Goal: Task Accomplishment & Management: Complete application form

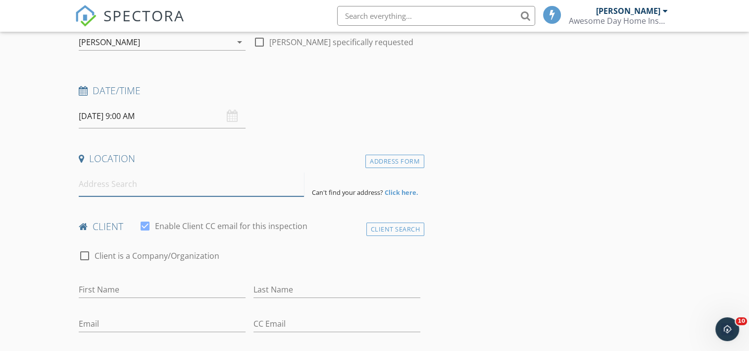
click at [87, 175] on input at bounding box center [191, 184] width 225 height 24
type input "980D Ellemeham Mountain Rd, Oroville, WA, USA"
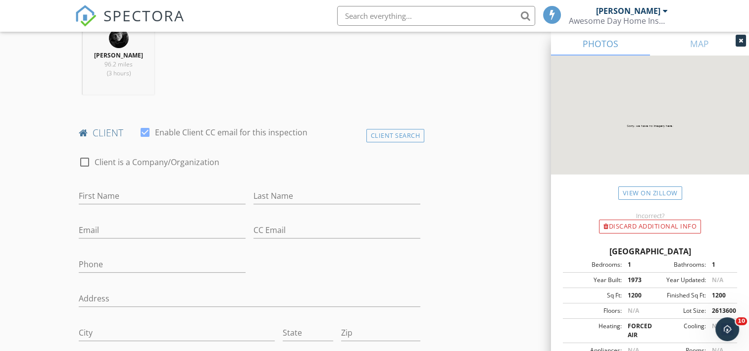
scroll to position [438, 0]
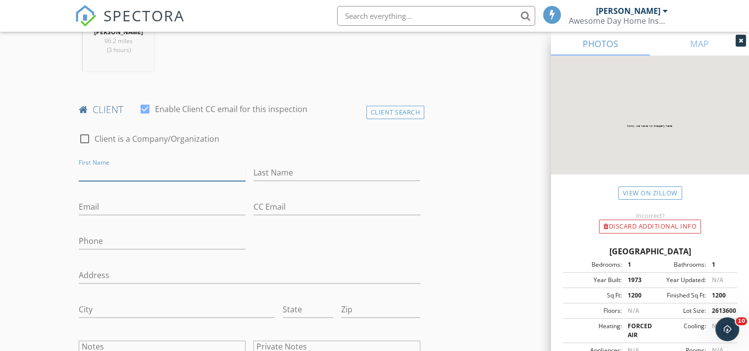
click at [129, 164] on input "First Name" at bounding box center [162, 172] width 167 height 16
type input "[PERSON_NAME] and [PERSON_NAME]"
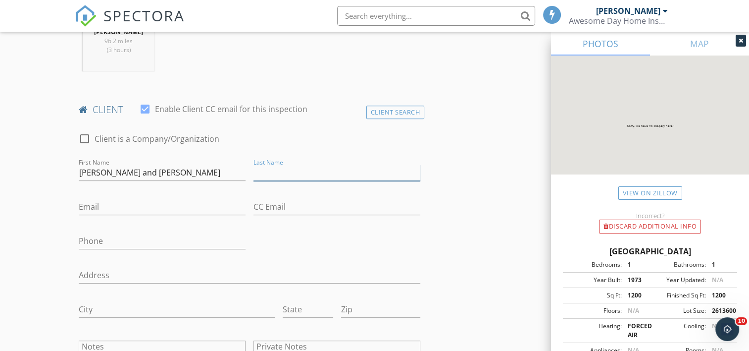
click at [276, 164] on input "Last Name" at bounding box center [336, 172] width 167 height 16
type input "[PERSON_NAME]"
click at [117, 199] on input "Email" at bounding box center [162, 207] width 167 height 16
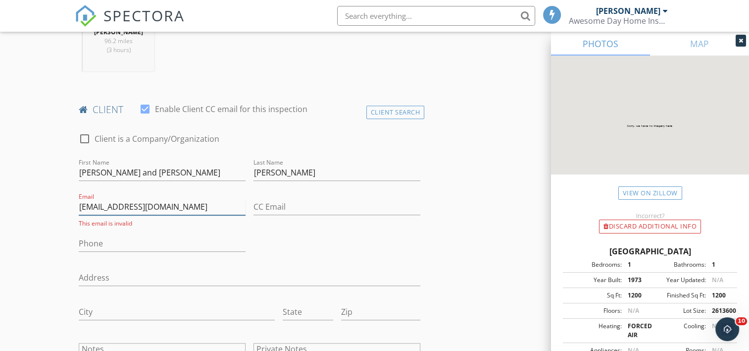
type input "[EMAIL_ADDRESS][DOMAIN_NAME]"
click at [96, 235] on input "Phone" at bounding box center [162, 243] width 167 height 16
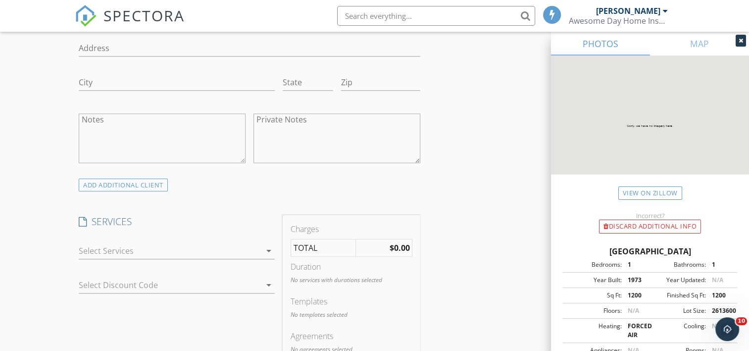
scroll to position [735, 0]
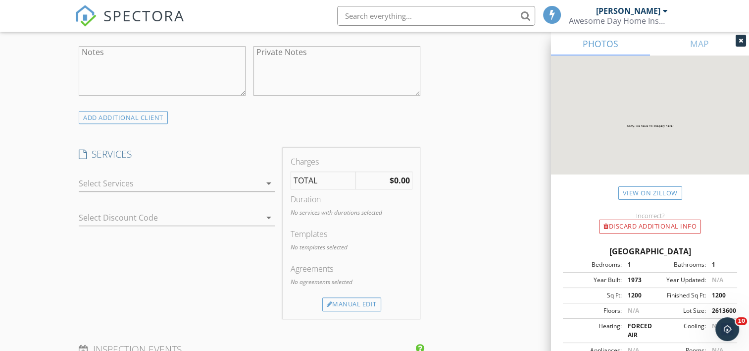
type input "[PHONE_NUMBER]"
click at [269, 177] on icon "arrow_drop_down" at bounding box center [269, 183] width 12 height 12
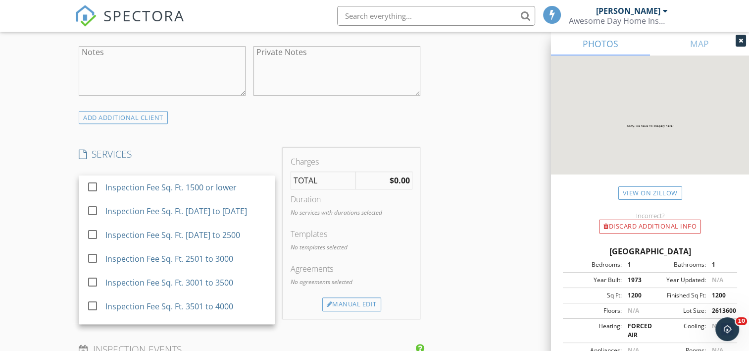
click at [250, 148] on h4 "SERVICES" at bounding box center [177, 154] width 196 height 13
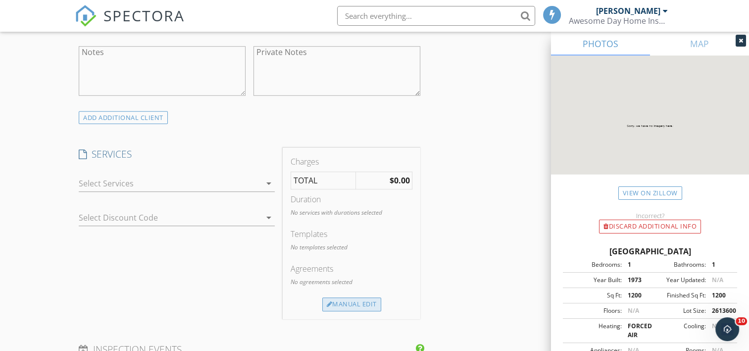
click at [348, 297] on div "Manual Edit" at bounding box center [351, 304] width 59 height 14
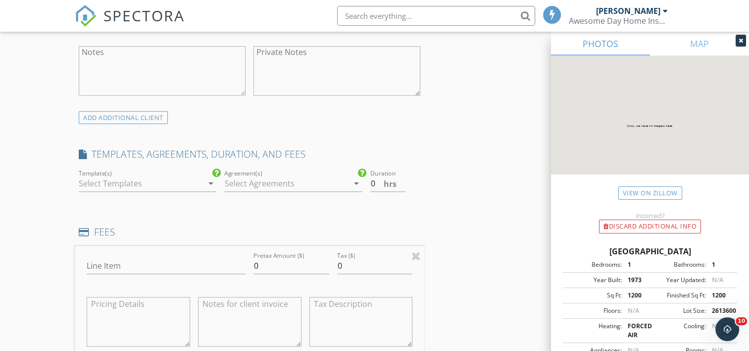
click at [211, 177] on icon "arrow_drop_down" at bounding box center [210, 183] width 12 height 12
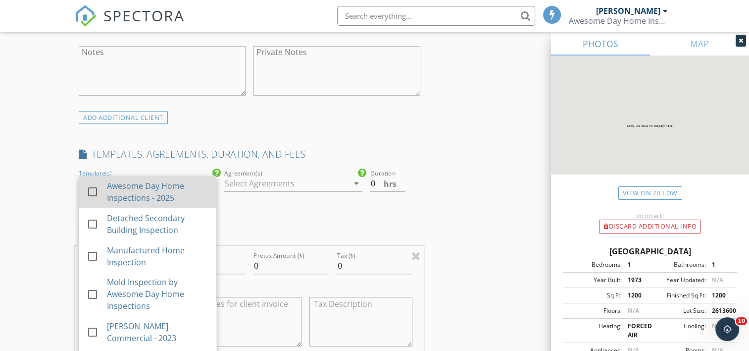
click at [178, 180] on div "Awesome Day Home Inspections - 2025" at bounding box center [157, 192] width 101 height 24
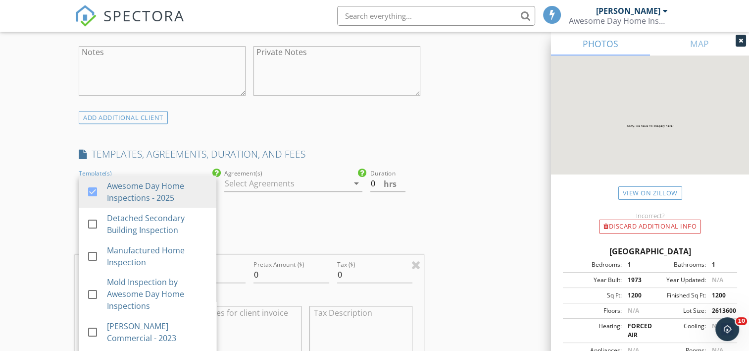
click at [352, 177] on icon "arrow_drop_down" at bounding box center [357, 183] width 12 height 12
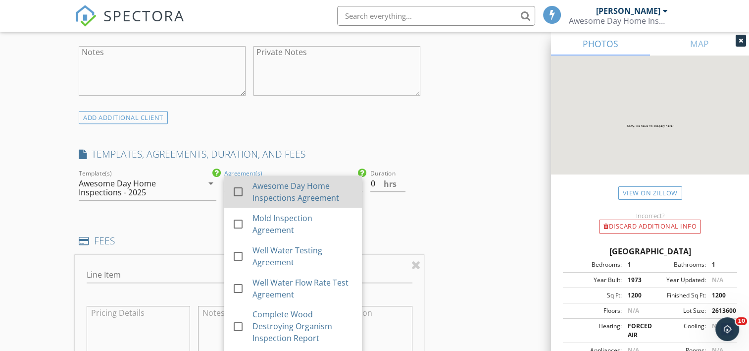
click at [236, 183] on div at bounding box center [238, 191] width 17 height 17
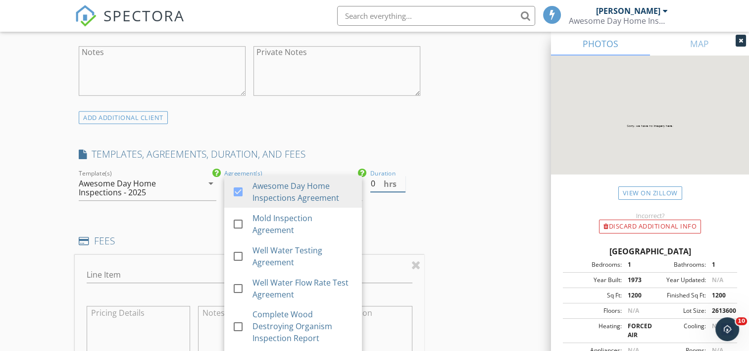
click at [372, 175] on input "0" at bounding box center [388, 183] width 36 height 16
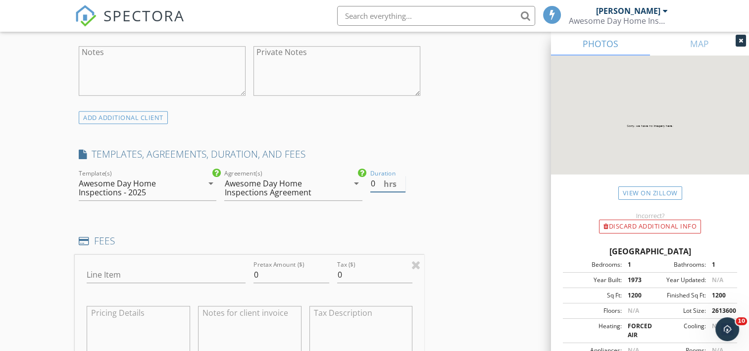
click at [375, 175] on input "0" at bounding box center [388, 183] width 36 height 16
type input "3.5"
click at [119, 266] on input "Line Item" at bounding box center [166, 274] width 159 height 16
type input "Home inspection"
click at [297, 266] on input "0" at bounding box center [291, 274] width 76 height 16
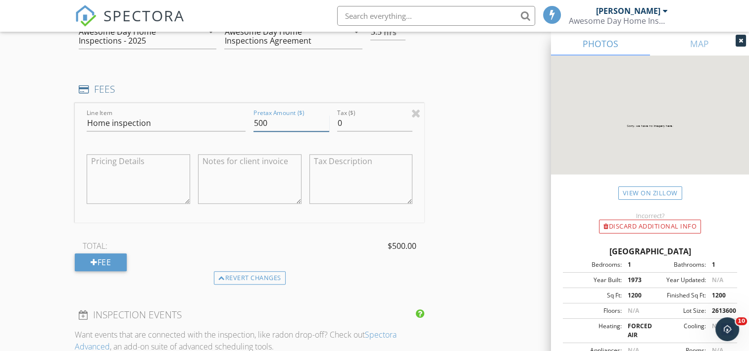
scroll to position [928, 0]
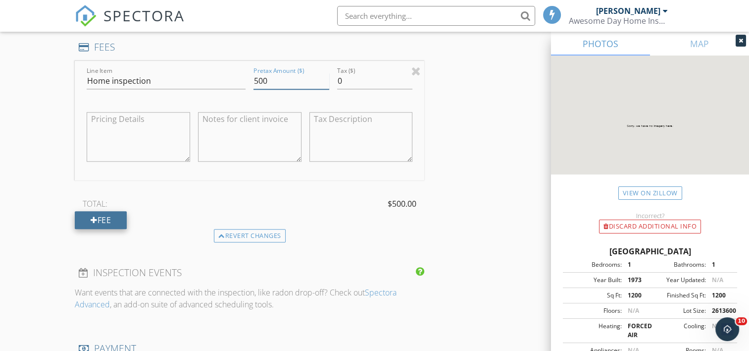
type input "500"
click at [122, 211] on div "Fee" at bounding box center [101, 220] width 52 height 18
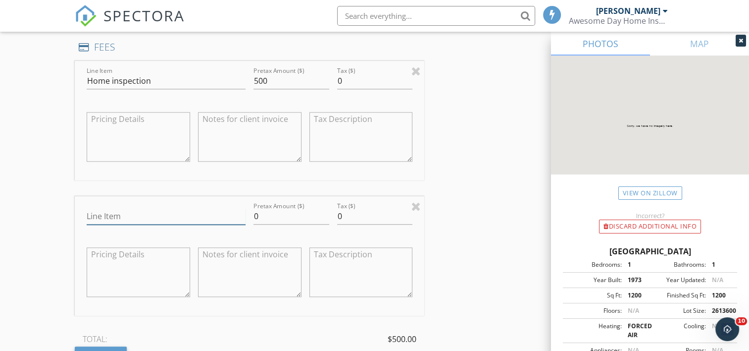
click at [144, 208] on input "Line Item" at bounding box center [166, 216] width 159 height 16
type input "Well quality test"
click at [292, 208] on input "0" at bounding box center [291, 216] width 76 height 16
type input "400"
click at [111, 346] on div "Fee" at bounding box center [101, 355] width 52 height 18
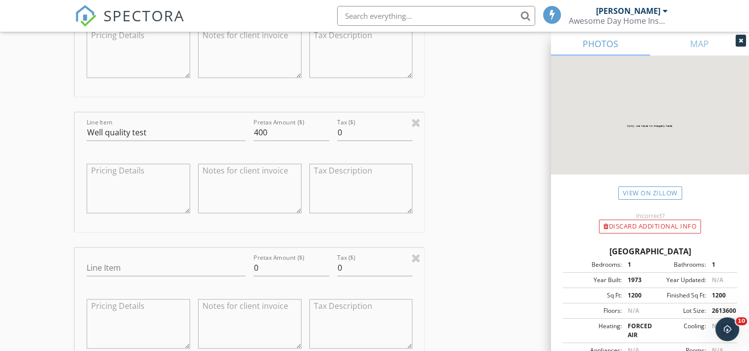
scroll to position [1032, 0]
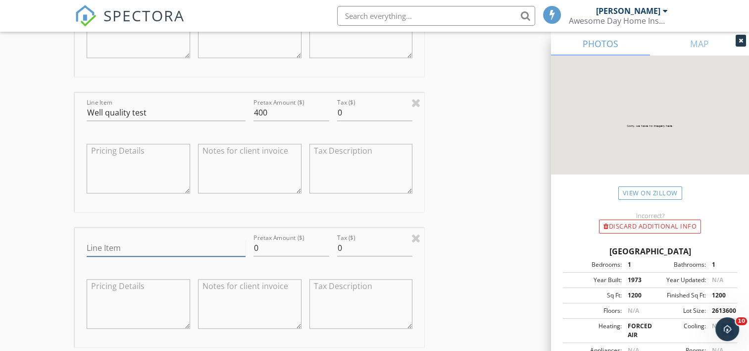
click at [149, 240] on input "Line Item" at bounding box center [166, 248] width 159 height 16
type input "Mold air quality test"
click at [278, 240] on input "0" at bounding box center [291, 248] width 76 height 16
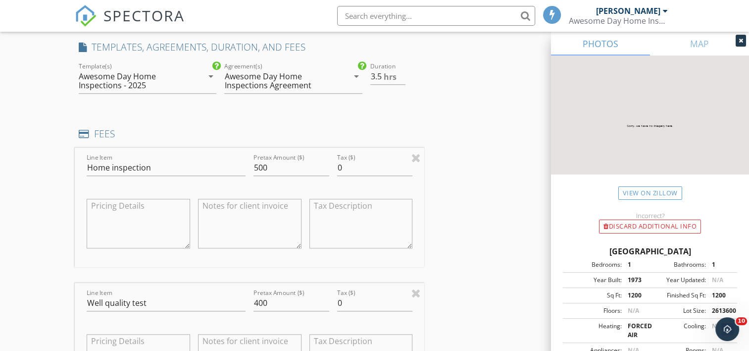
scroll to position [869, 0]
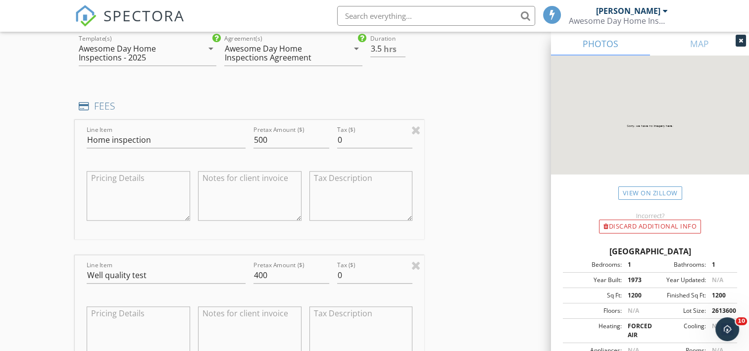
type input "800"
click at [182, 132] on input "Home inspection" at bounding box center [166, 140] width 159 height 16
type input "Home inspection + drive"
click at [257, 132] on input "500" at bounding box center [291, 140] width 76 height 16
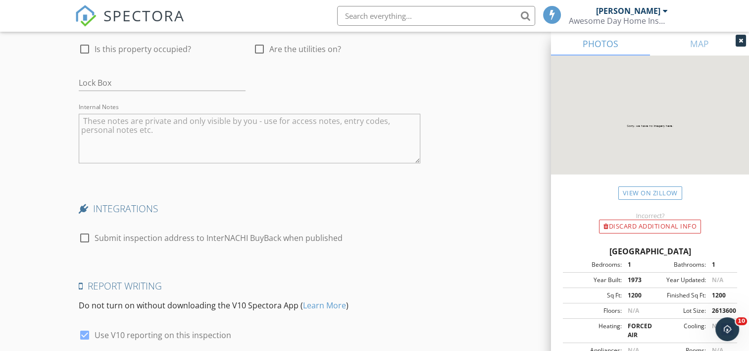
scroll to position [1968, 0]
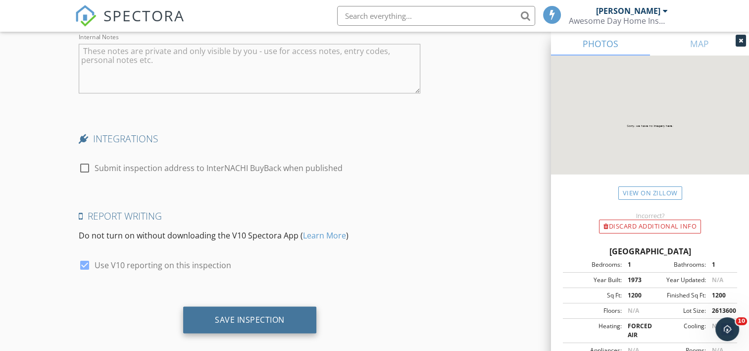
type input "600"
click at [268, 314] on div "Save Inspection" at bounding box center [250, 319] width 70 height 10
